Goal: Task Accomplishment & Management: Manage account settings

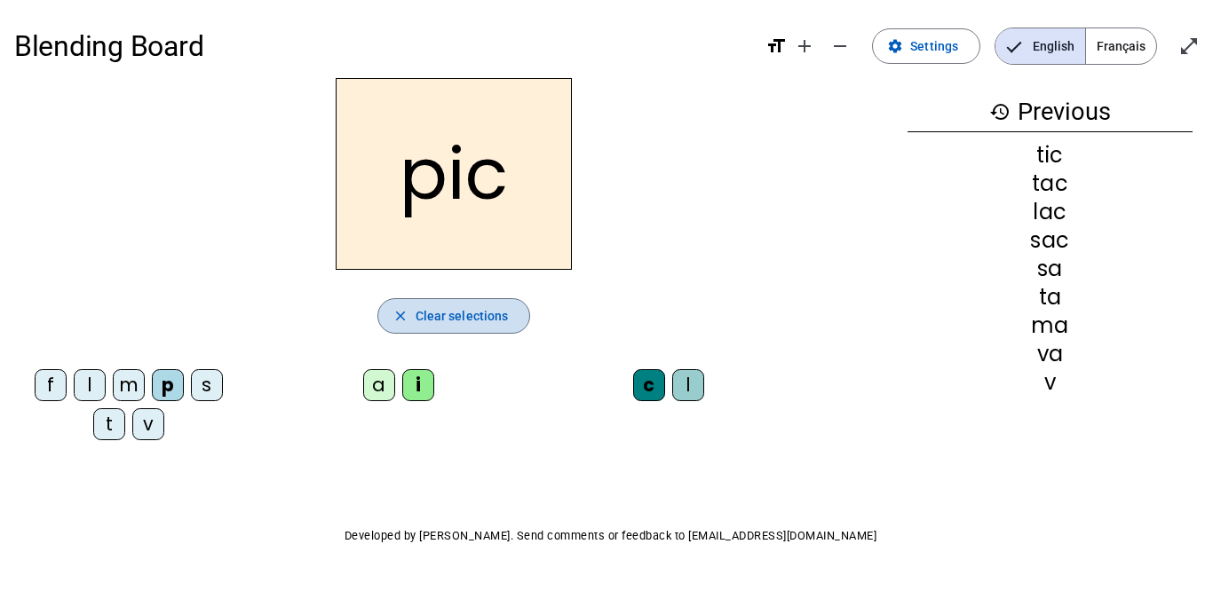
click at [464, 307] on span "Clear selections" at bounding box center [461, 315] width 93 height 21
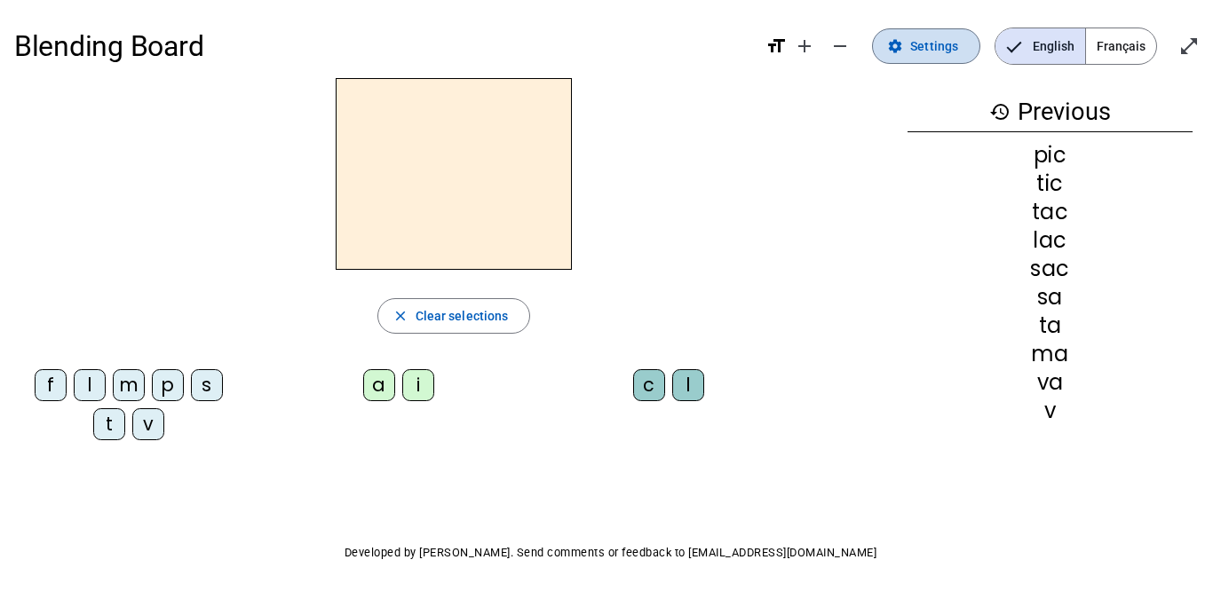
click at [922, 46] on span "Settings" at bounding box center [934, 46] width 48 height 21
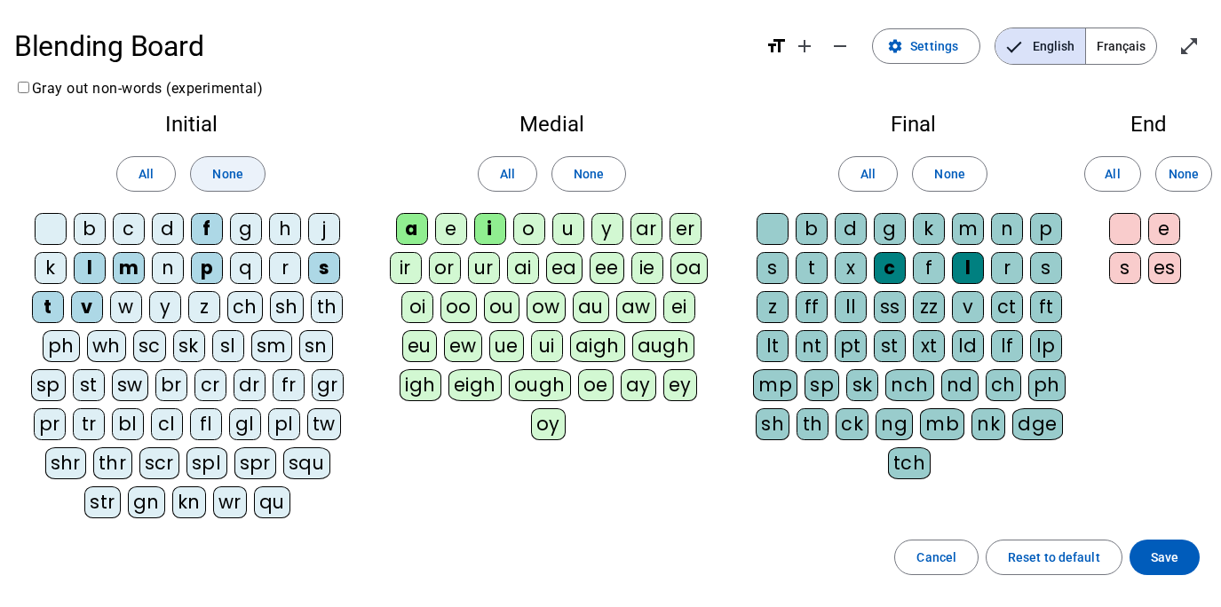
click at [225, 172] on span "None" at bounding box center [227, 173] width 30 height 21
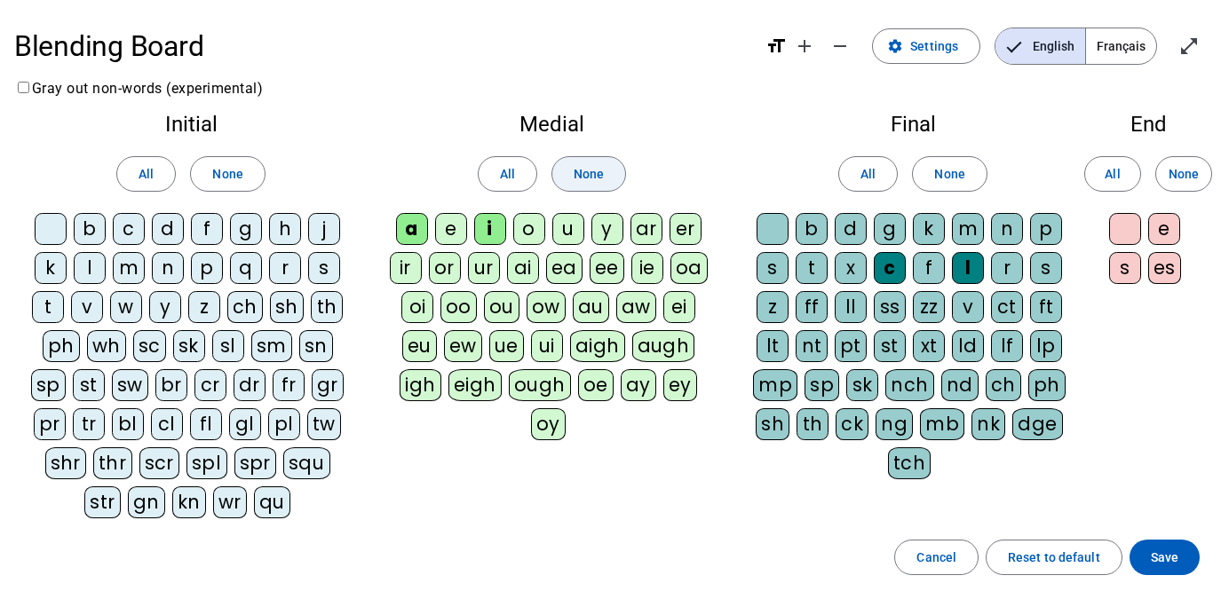
click at [599, 176] on span "None" at bounding box center [588, 173] width 30 height 21
click at [944, 178] on span "None" at bounding box center [949, 173] width 30 height 21
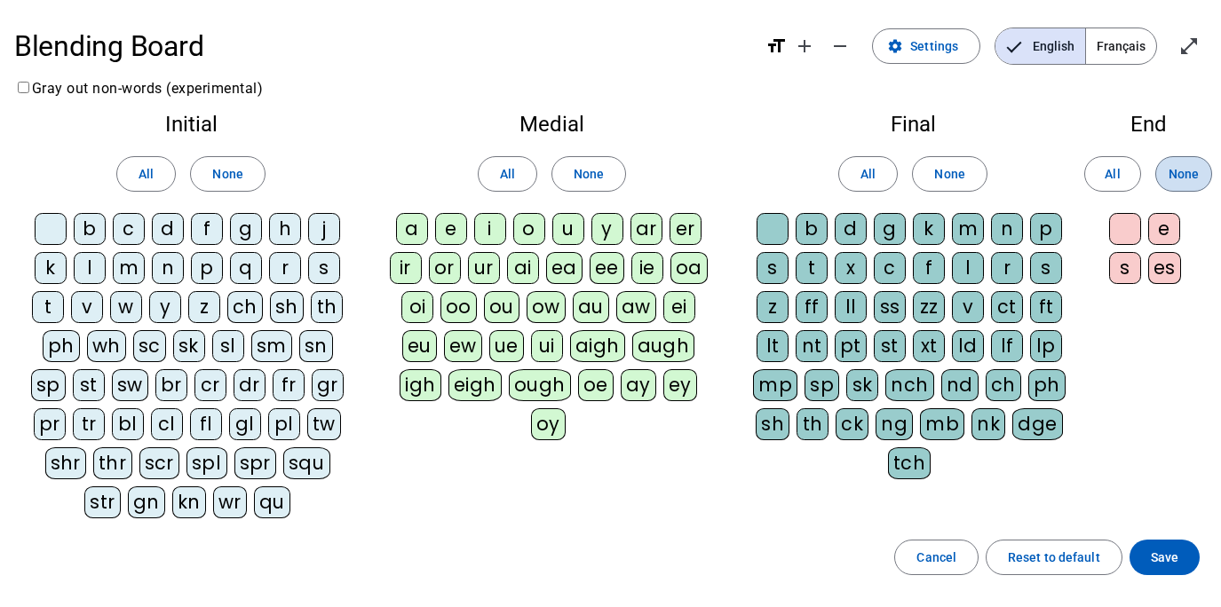
click at [1181, 176] on span "None" at bounding box center [1183, 173] width 30 height 21
click at [205, 269] on div "p" at bounding box center [207, 268] width 32 height 32
click at [570, 233] on div "u" at bounding box center [568, 229] width 32 height 32
click at [1001, 271] on div "r" at bounding box center [1007, 268] width 32 height 32
click at [1018, 265] on div "r" at bounding box center [1007, 268] width 32 height 32
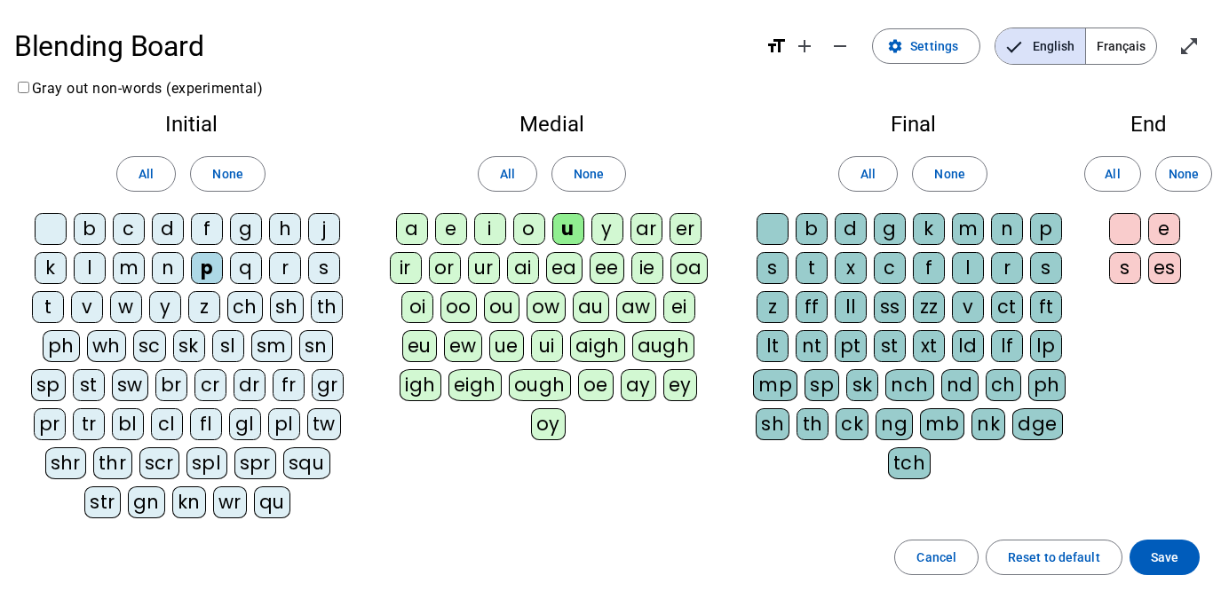
click at [573, 229] on div "u" at bounding box center [568, 229] width 32 height 32
click at [488, 270] on div "ur" at bounding box center [484, 268] width 32 height 32
click at [133, 269] on div "m" at bounding box center [129, 268] width 32 height 32
click at [174, 229] on div "d" at bounding box center [168, 229] width 32 height 32
click at [568, 228] on div "u" at bounding box center [568, 229] width 32 height 32
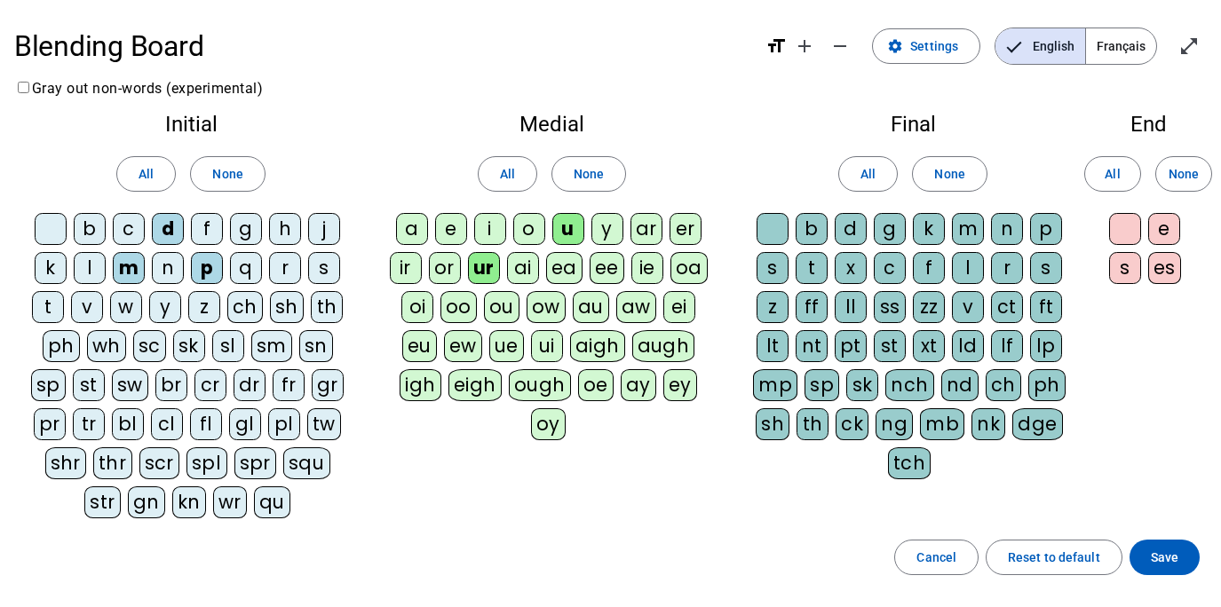
click at [93, 231] on div "b" at bounding box center [90, 229] width 32 height 32
click at [95, 273] on div "l" at bounding box center [90, 268] width 32 height 32
click at [421, 225] on div "a" at bounding box center [412, 229] width 32 height 32
click at [444, 228] on div "e" at bounding box center [451, 229] width 32 height 32
click at [328, 230] on div "j" at bounding box center [324, 229] width 32 height 32
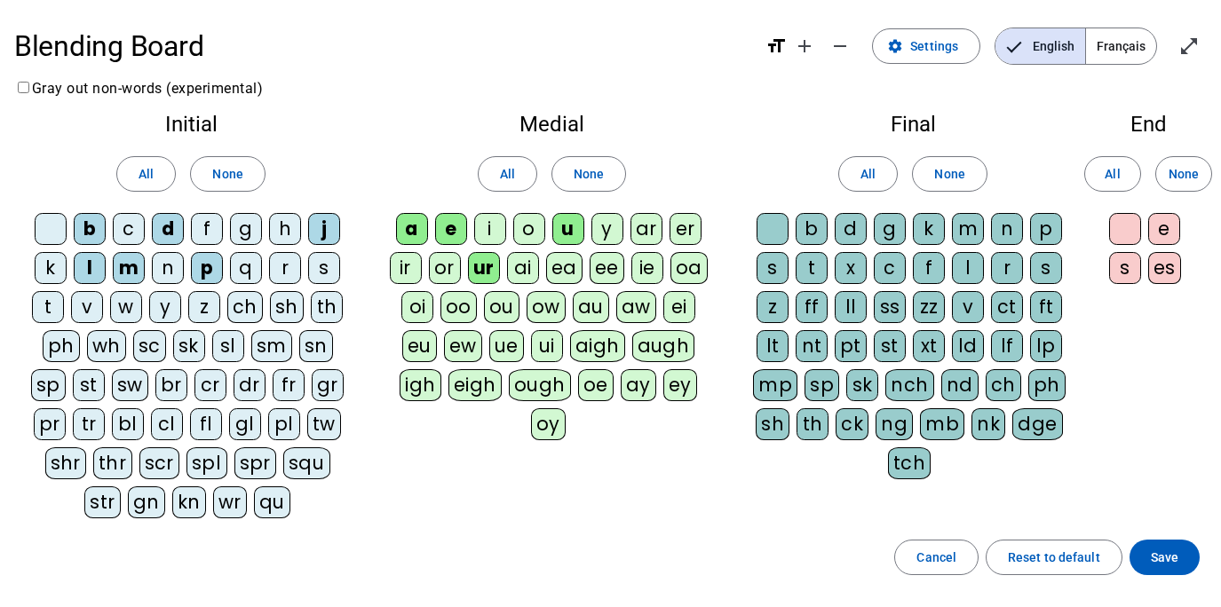
click at [46, 312] on div "t" at bounding box center [48, 307] width 32 height 32
click at [169, 275] on div "n" at bounding box center [168, 268] width 32 height 32
click at [492, 230] on div "i" at bounding box center [490, 229] width 32 height 32
click at [316, 275] on div "s" at bounding box center [324, 268] width 32 height 32
click at [1109, 55] on span "Français" at bounding box center [1121, 46] width 70 height 36
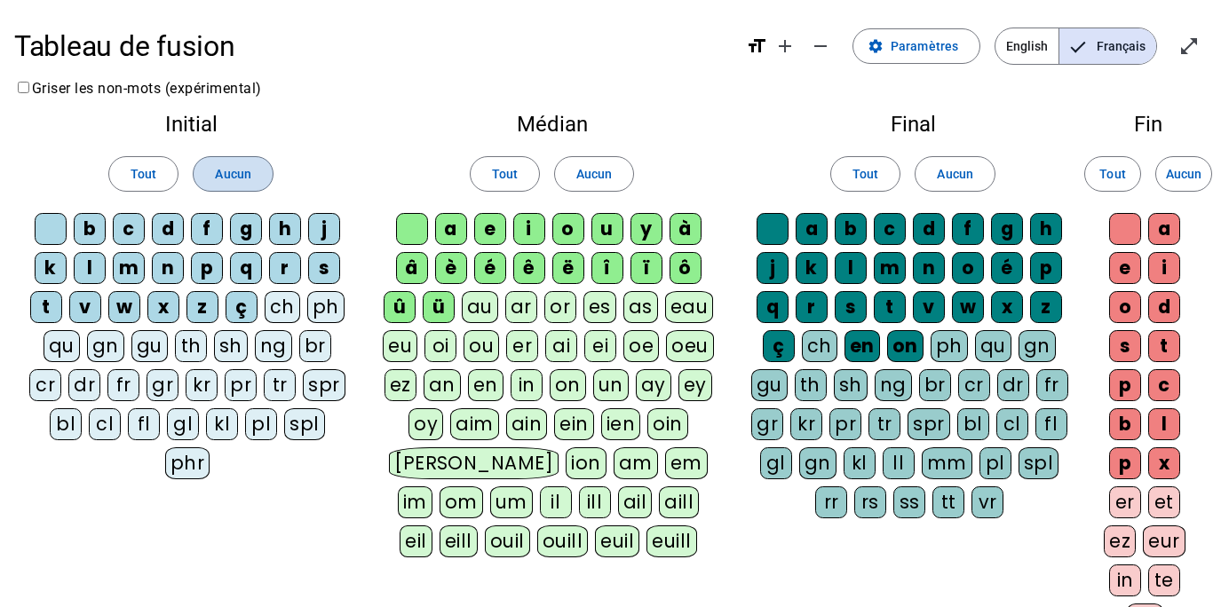
click at [224, 159] on span at bounding box center [233, 174] width 78 height 43
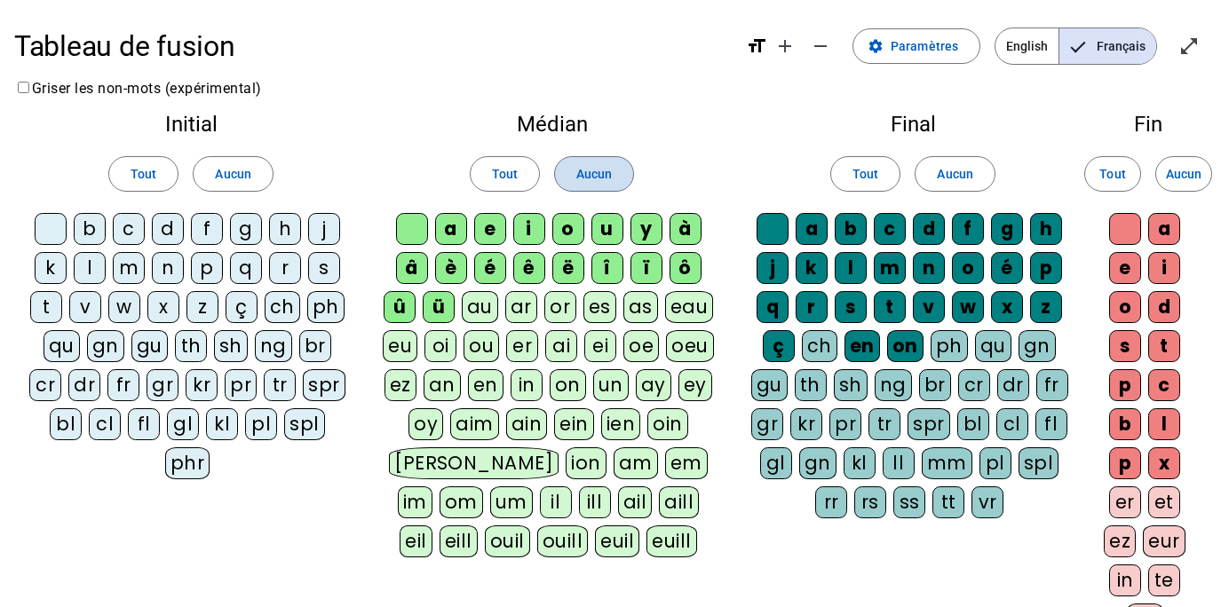
click at [614, 160] on span at bounding box center [594, 174] width 78 height 43
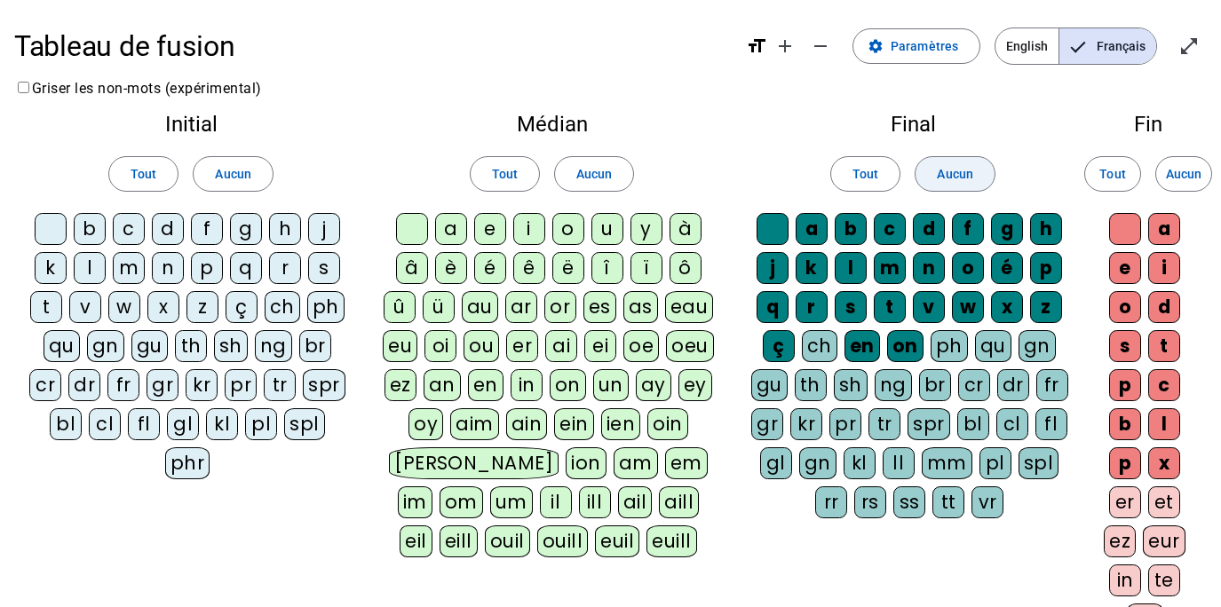
click at [961, 170] on span "Aucun" at bounding box center [954, 173] width 36 height 21
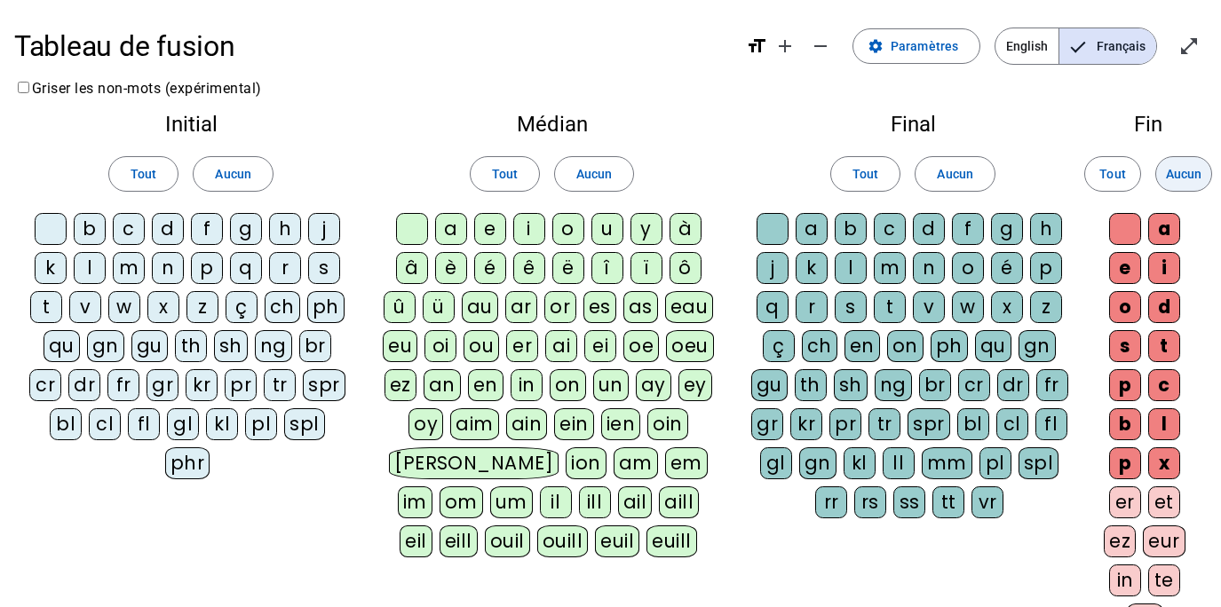
click at [1177, 182] on span "Aucun" at bounding box center [1183, 173] width 36 height 21
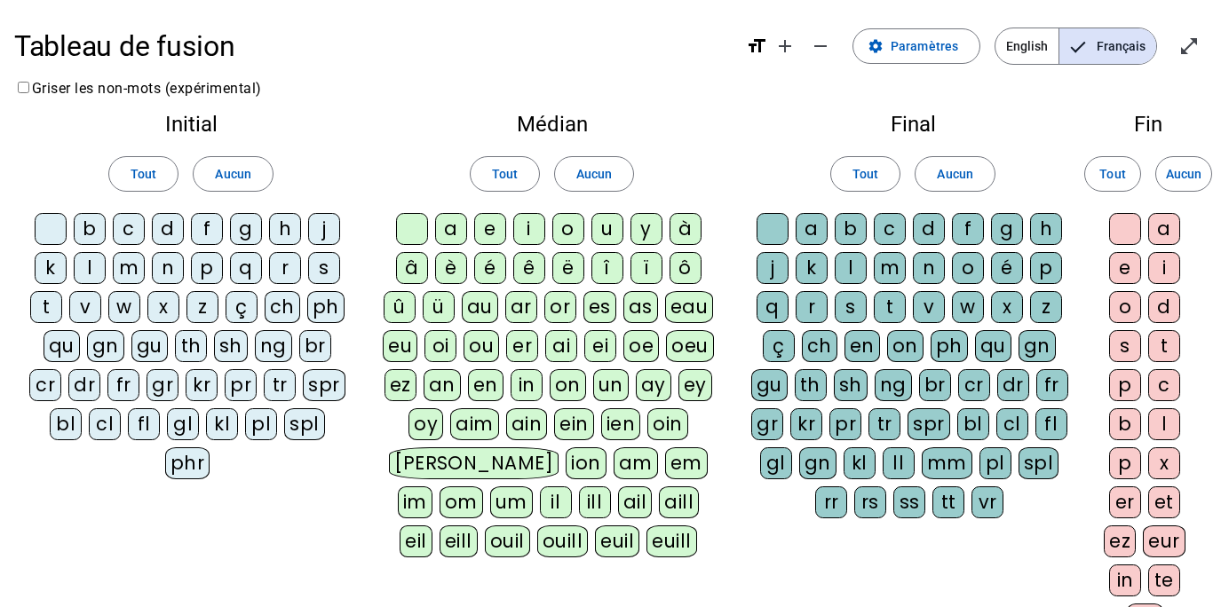
click at [209, 269] on div "p" at bounding box center [207, 268] width 32 height 32
click at [612, 229] on div "u" at bounding box center [607, 229] width 32 height 32
click at [819, 311] on div "r" at bounding box center [811, 307] width 32 height 32
click at [138, 268] on div "m" at bounding box center [129, 268] width 32 height 32
click at [171, 228] on div "d" at bounding box center [168, 229] width 32 height 32
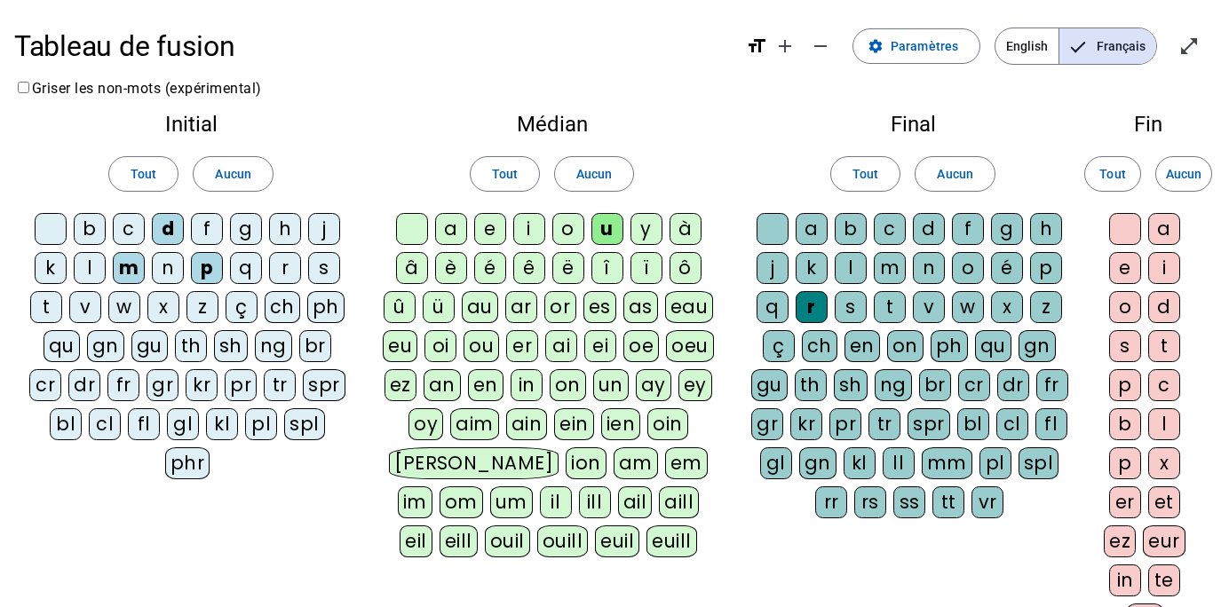
click at [97, 232] on div "b" at bounding box center [90, 229] width 32 height 32
click at [89, 272] on div "l" at bounding box center [90, 268] width 32 height 32
click at [455, 233] on div "a" at bounding box center [451, 229] width 32 height 32
click at [484, 228] on div "e" at bounding box center [490, 229] width 32 height 32
click at [324, 230] on div "j" at bounding box center [324, 229] width 32 height 32
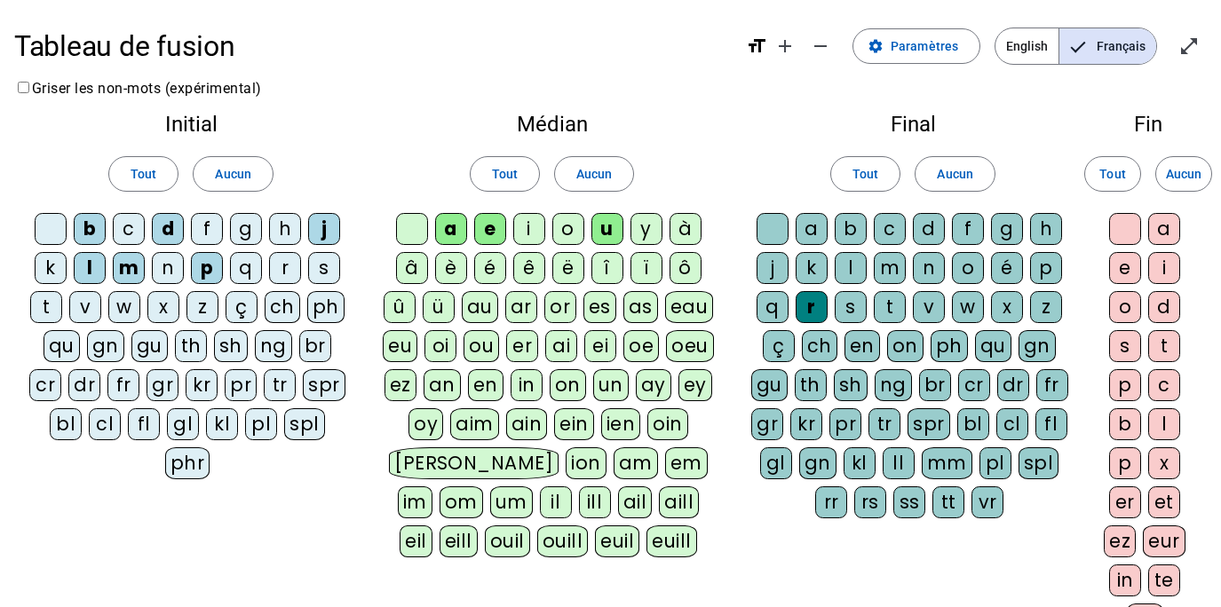
click at [51, 307] on div "t" at bounding box center [46, 307] width 32 height 32
click at [161, 266] on div "n" at bounding box center [168, 268] width 32 height 32
click at [532, 230] on div "i" at bounding box center [529, 229] width 32 height 32
click at [321, 272] on div "s" at bounding box center [324, 268] width 32 height 32
click at [847, 265] on div "l" at bounding box center [850, 268] width 32 height 32
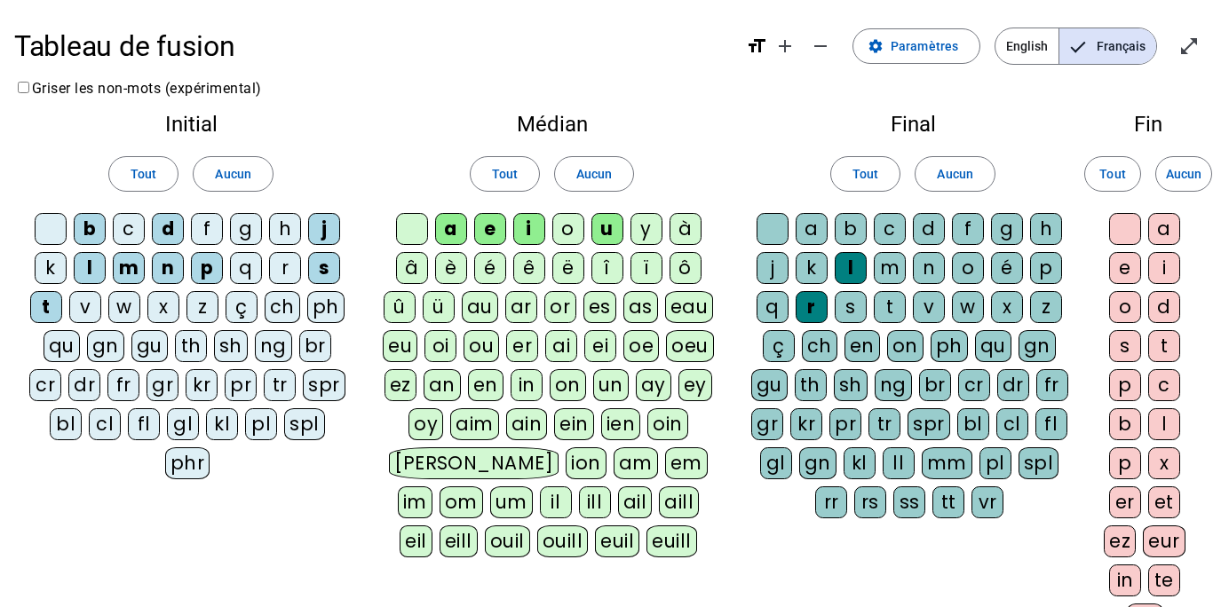
click at [1121, 310] on div "o" at bounding box center [1125, 307] width 32 height 32
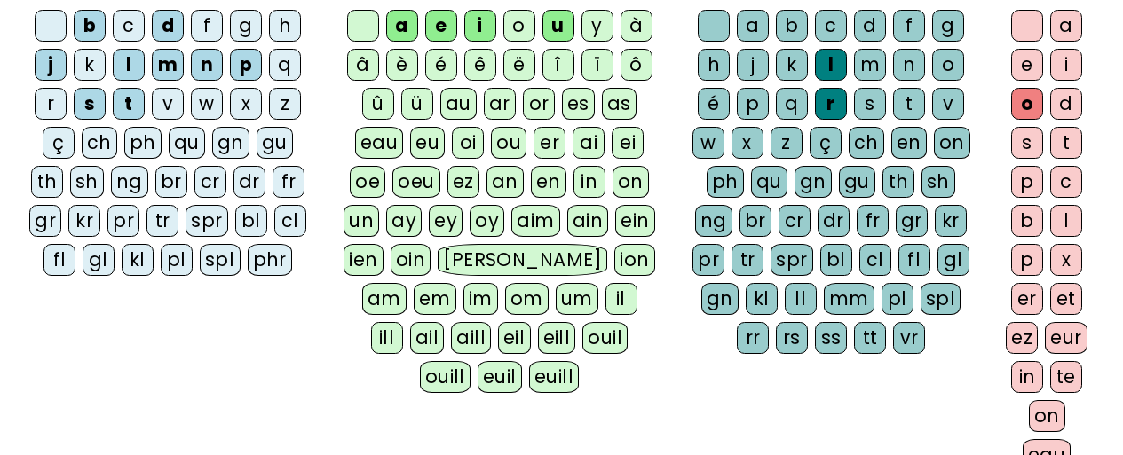
scroll to position [502, 0]
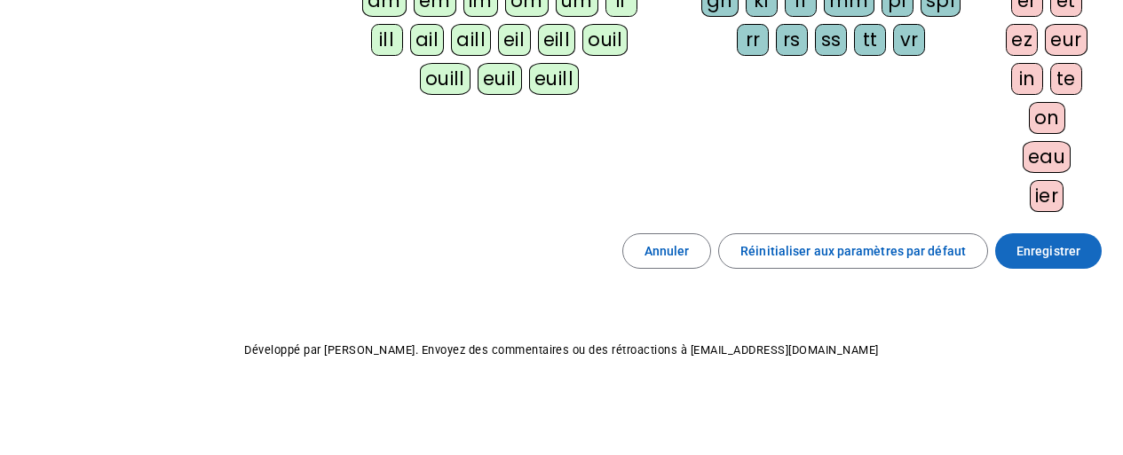
click at [1035, 247] on span "Enregistrer" at bounding box center [1048, 251] width 64 height 21
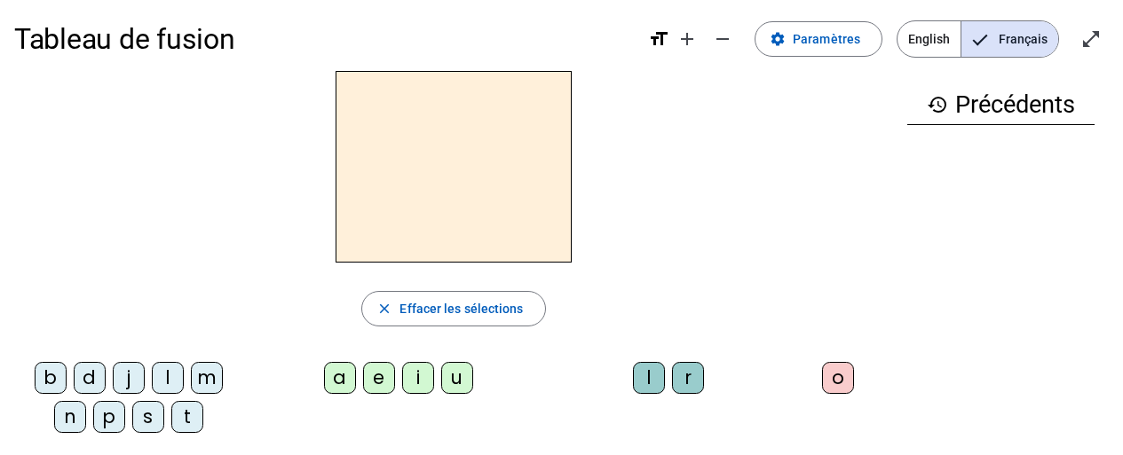
scroll to position [2, 0]
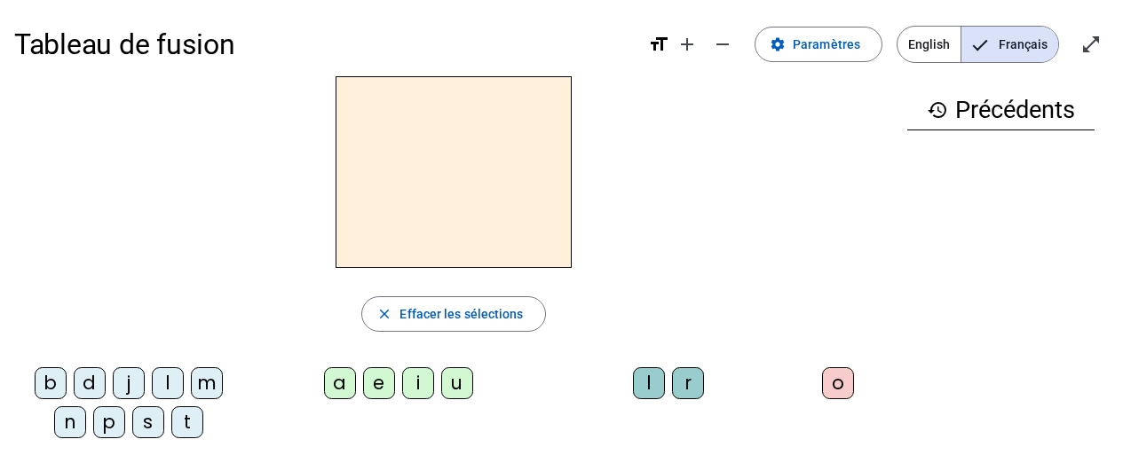
click at [119, 426] on div "p" at bounding box center [109, 423] width 32 height 32
click at [458, 388] on div "u" at bounding box center [457, 383] width 32 height 32
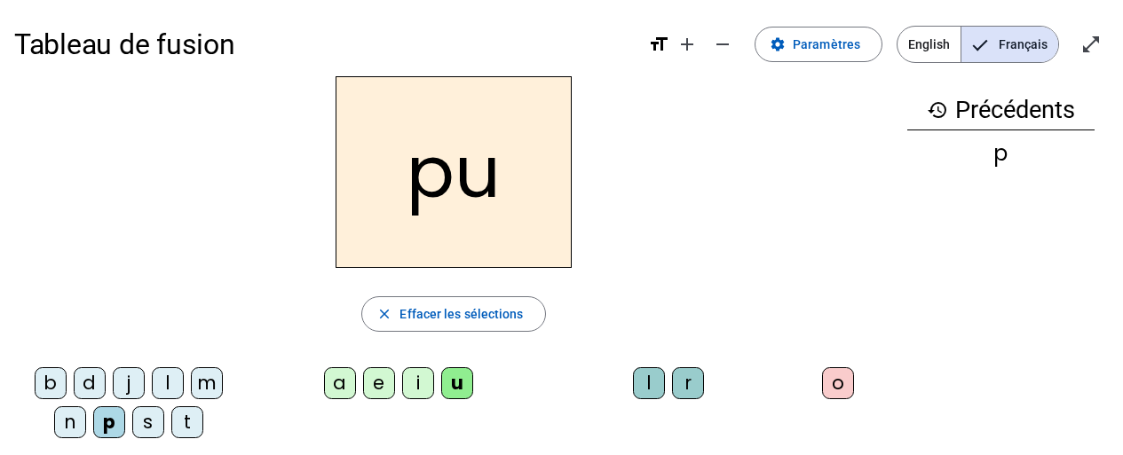
click at [692, 388] on div "r" at bounding box center [688, 383] width 32 height 32
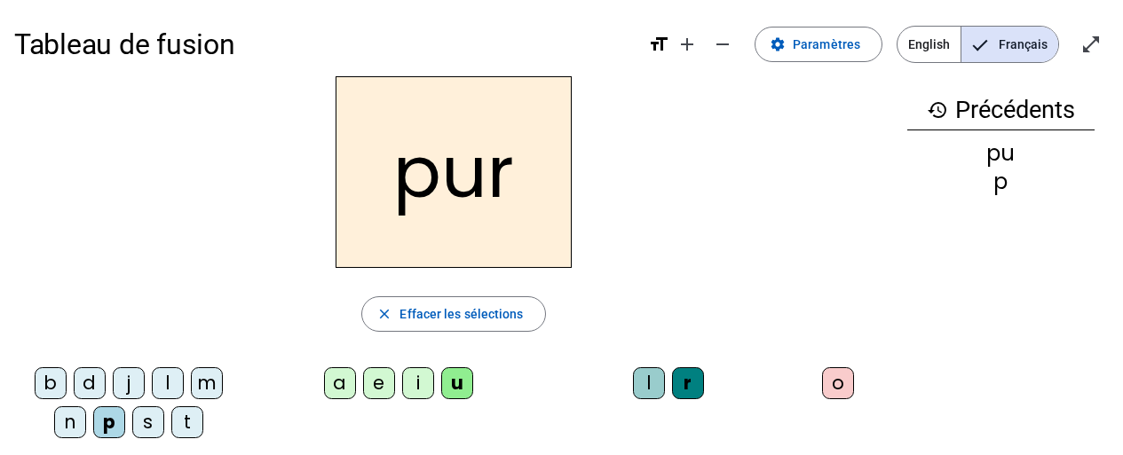
click at [214, 385] on div "m" at bounding box center [207, 383] width 32 height 32
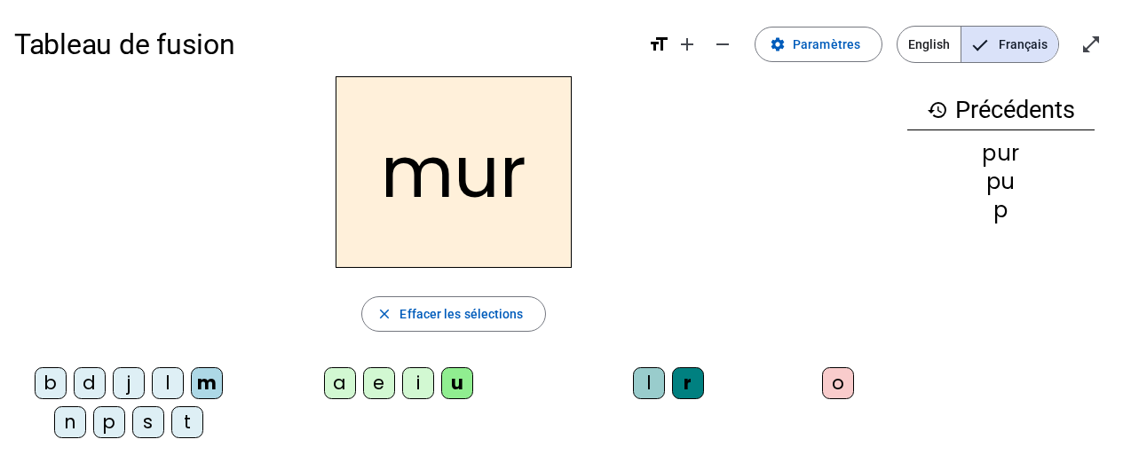
click at [99, 384] on div "d" at bounding box center [90, 383] width 32 height 32
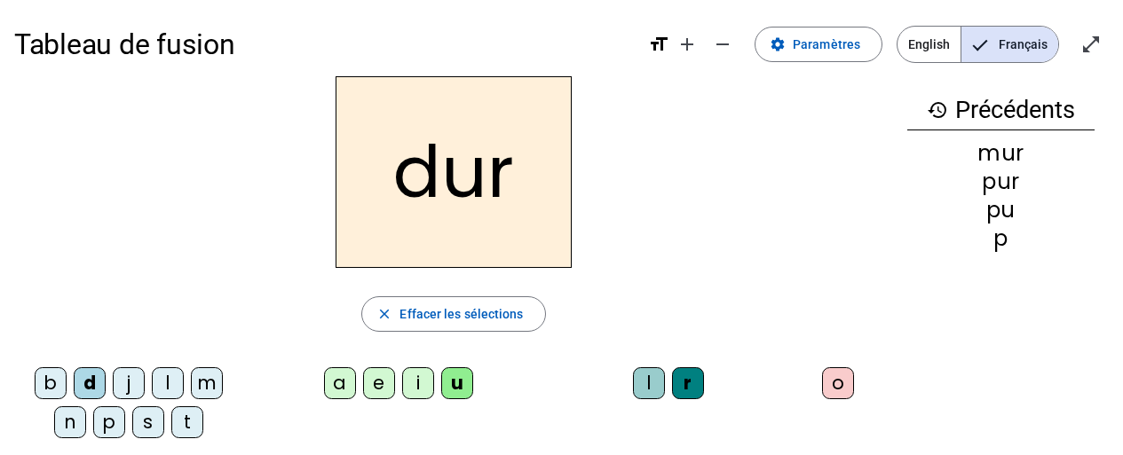
click at [686, 382] on div "r" at bounding box center [688, 383] width 32 height 32
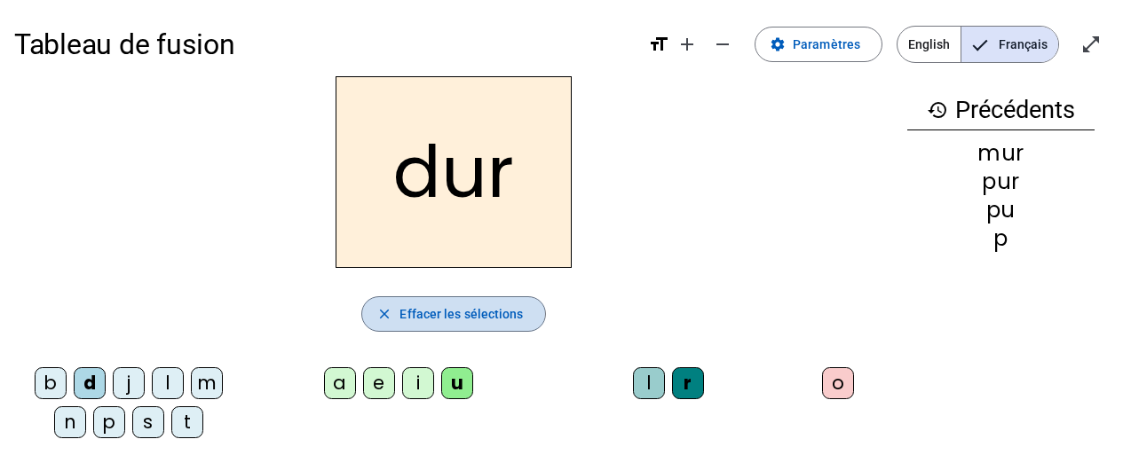
click at [450, 312] on span "Effacer les sélections" at bounding box center [460, 314] width 123 height 21
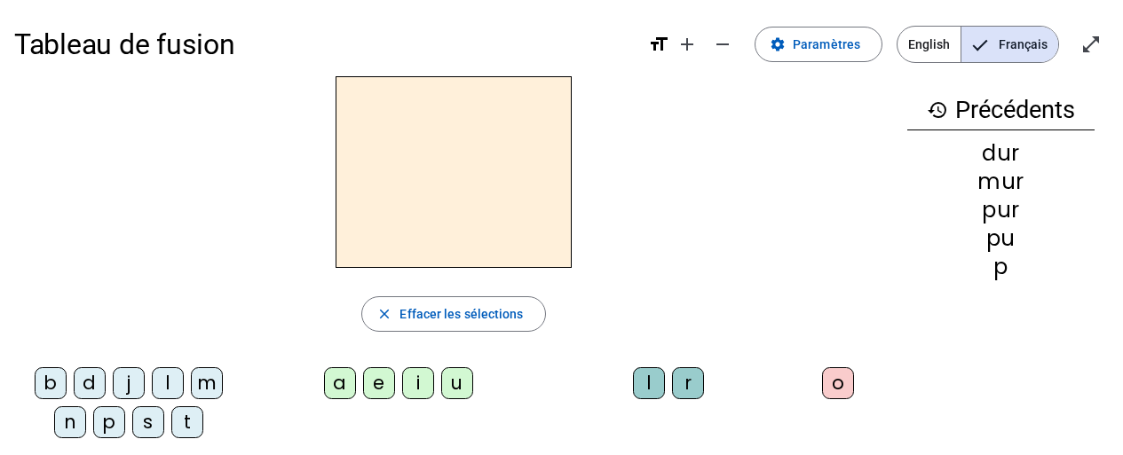
click at [96, 392] on div "d" at bounding box center [90, 383] width 32 height 32
click at [446, 383] on div "u" at bounding box center [457, 383] width 32 height 32
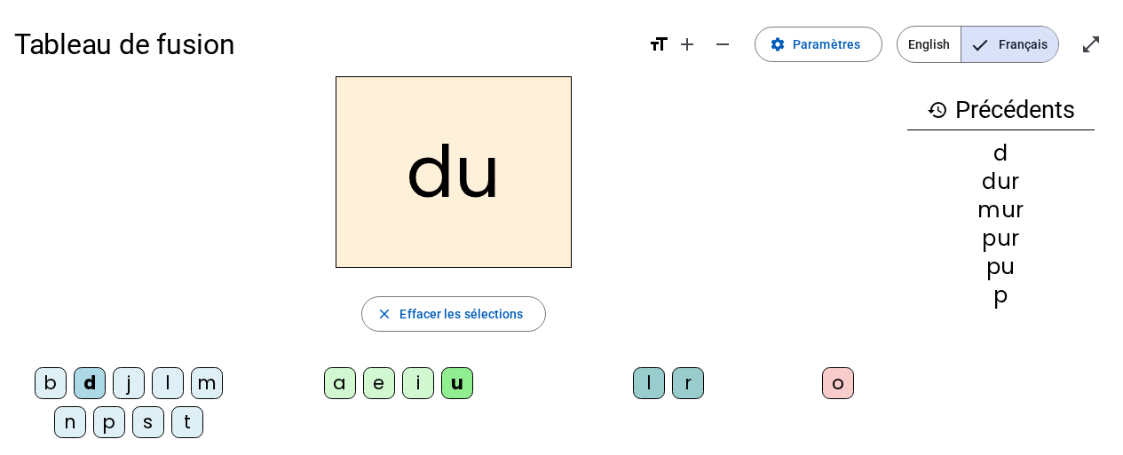
click at [51, 388] on div "b" at bounding box center [51, 383] width 32 height 32
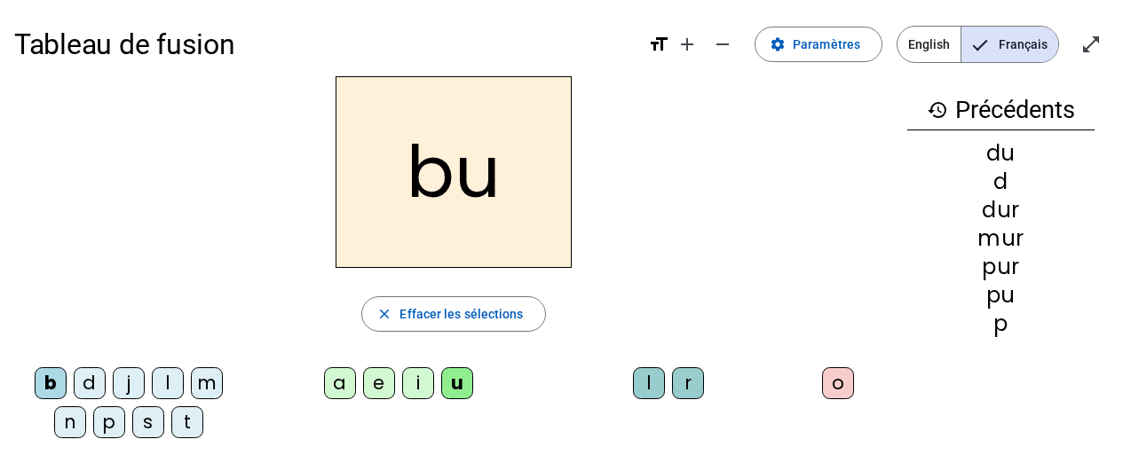
click at [176, 388] on div "l" at bounding box center [168, 383] width 32 height 32
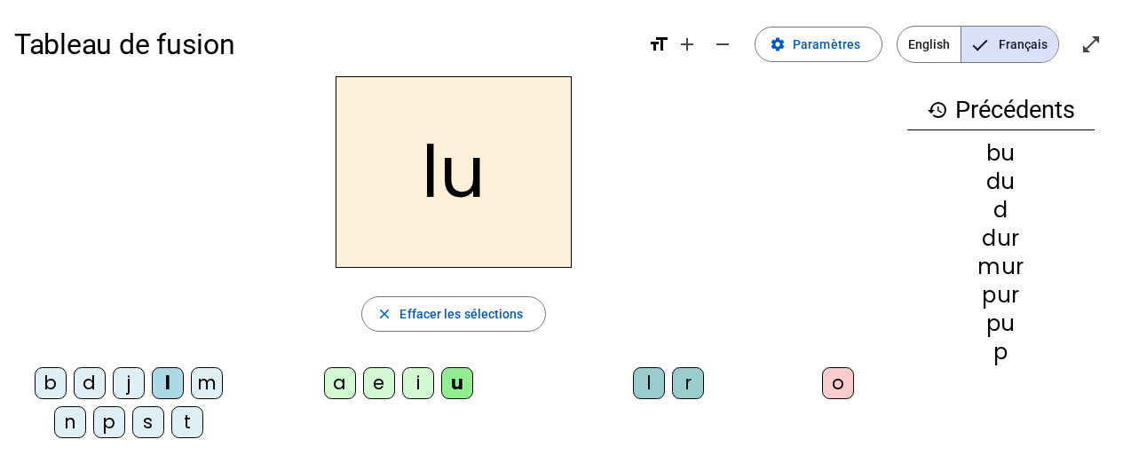
click at [350, 391] on div "a" at bounding box center [340, 383] width 32 height 32
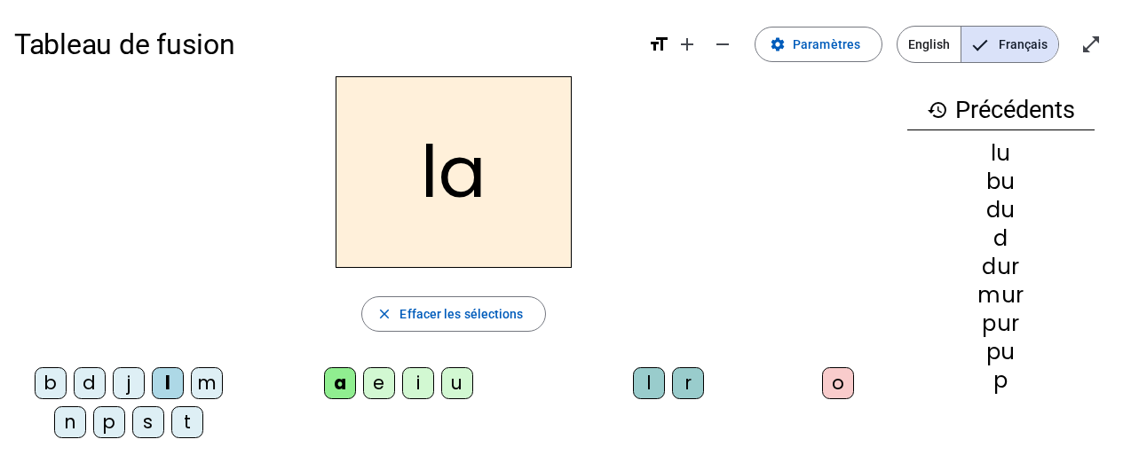
click at [209, 385] on div "m" at bounding box center [207, 383] width 32 height 32
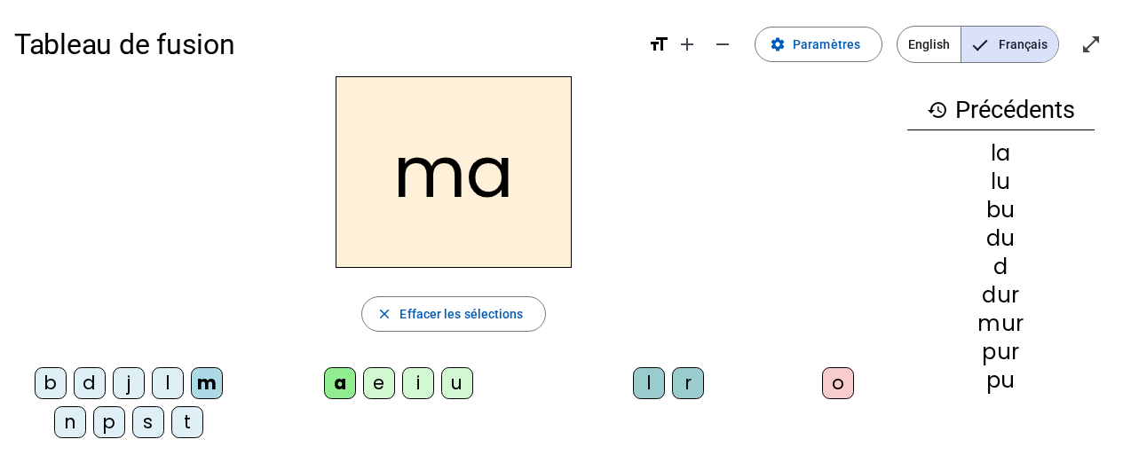
click at [384, 396] on div "e" at bounding box center [379, 383] width 32 height 32
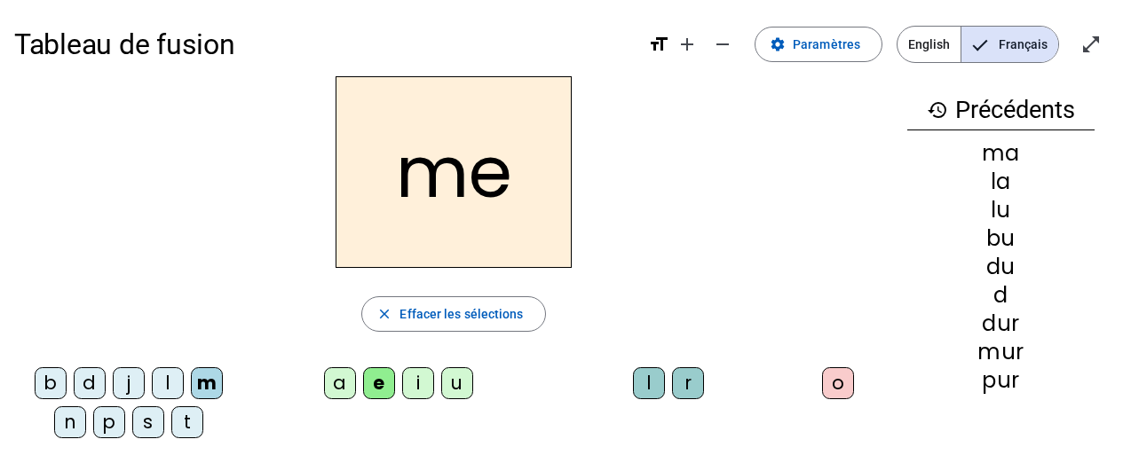
click at [127, 391] on div "j" at bounding box center [129, 383] width 32 height 32
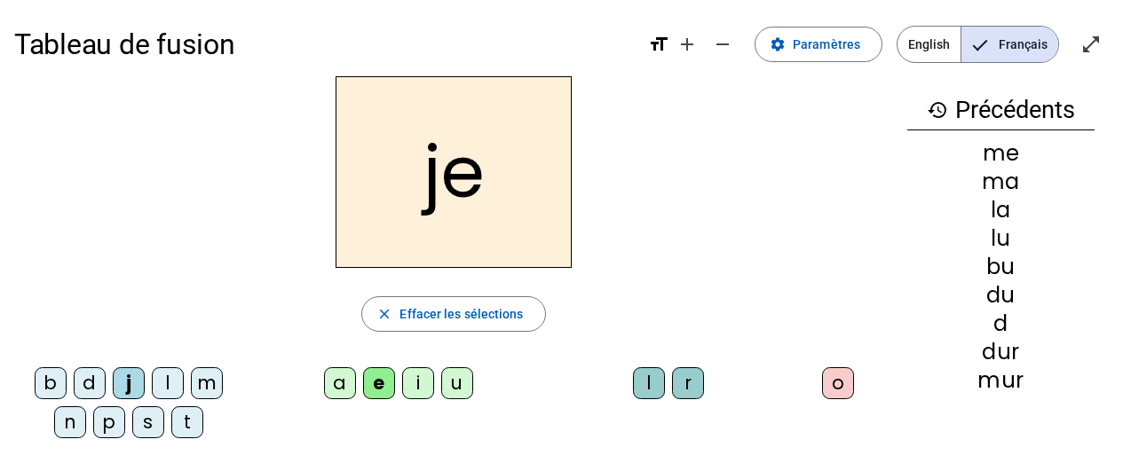
click at [90, 382] on div "d" at bounding box center [90, 383] width 32 height 32
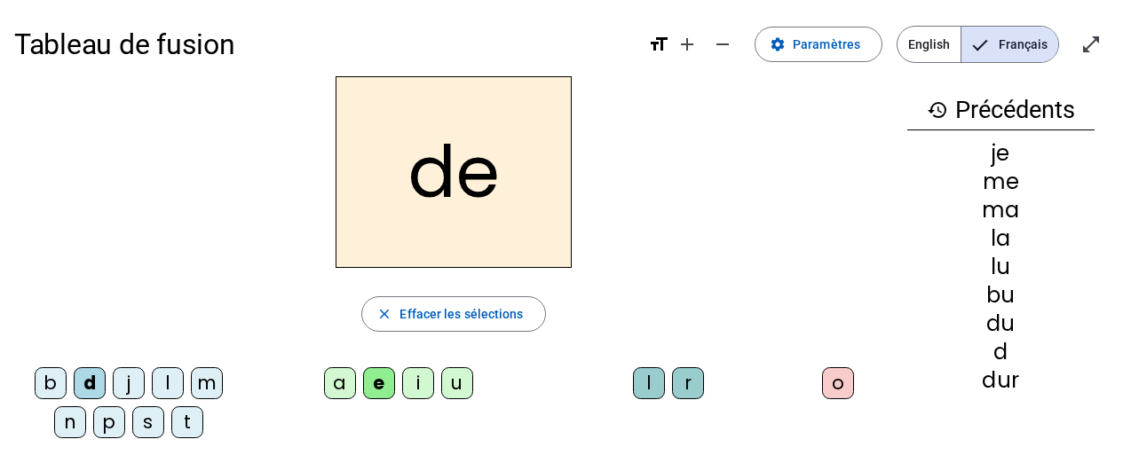
click at [178, 426] on div "t" at bounding box center [187, 423] width 32 height 32
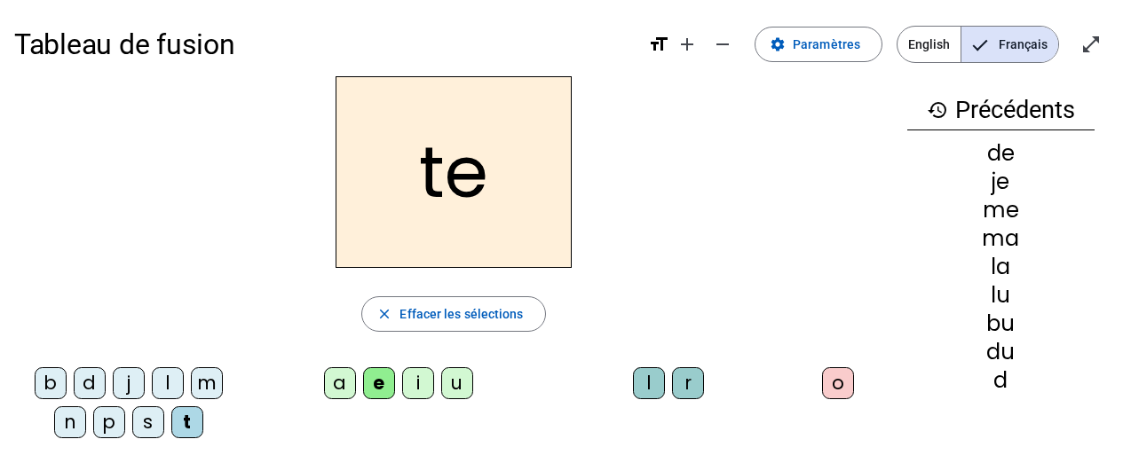
click at [63, 428] on div "n" at bounding box center [70, 423] width 32 height 32
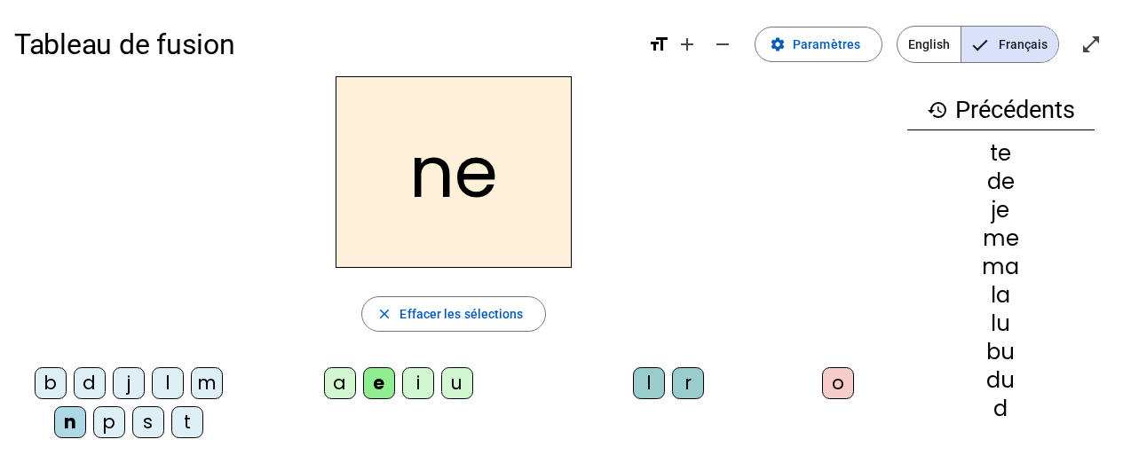
click at [418, 387] on div "i" at bounding box center [418, 383] width 32 height 32
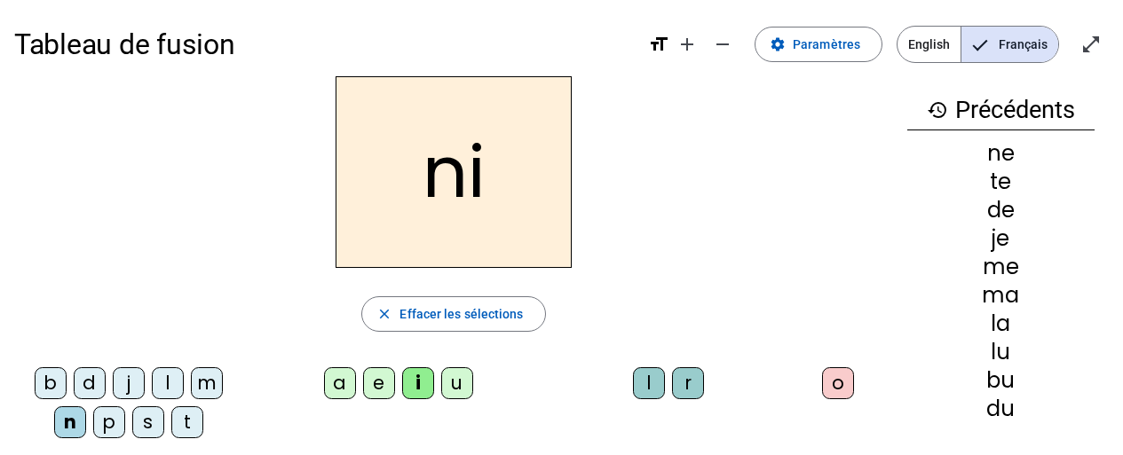
click at [149, 423] on div "s" at bounding box center [148, 423] width 32 height 32
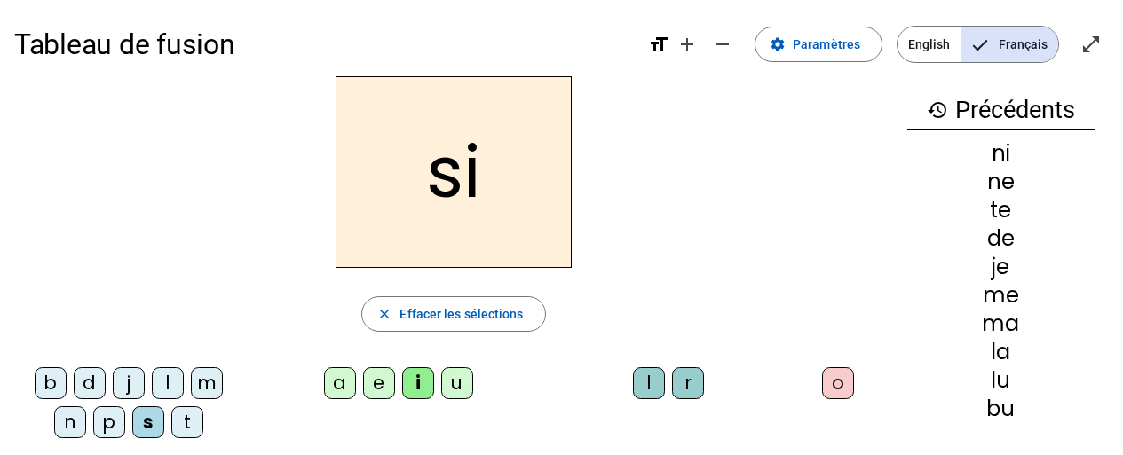
click at [648, 385] on div "l" at bounding box center [649, 383] width 32 height 32
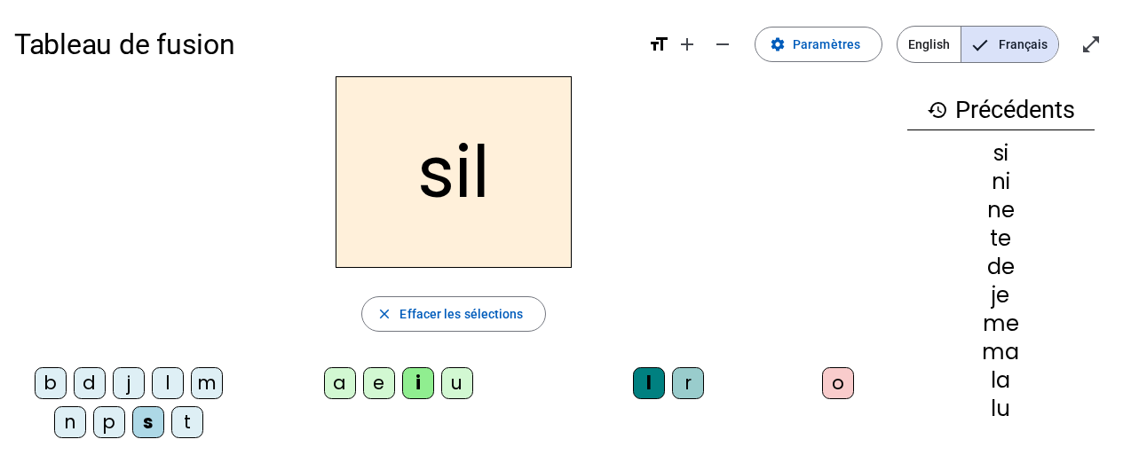
click at [849, 388] on div "o" at bounding box center [838, 383] width 32 height 32
